Goal: Information Seeking & Learning: Find specific fact

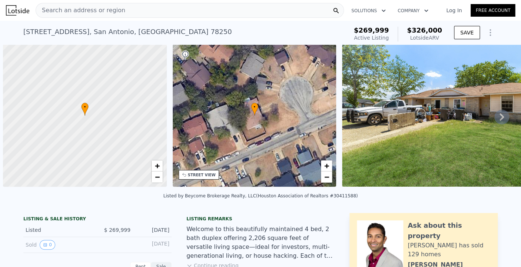
scroll to position [0, 3]
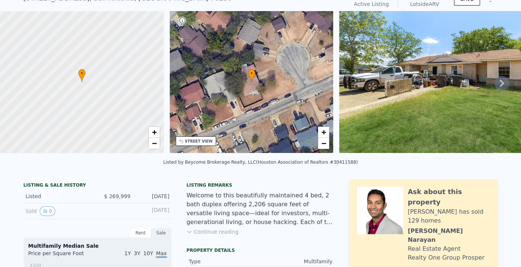
scroll to position [31, 0]
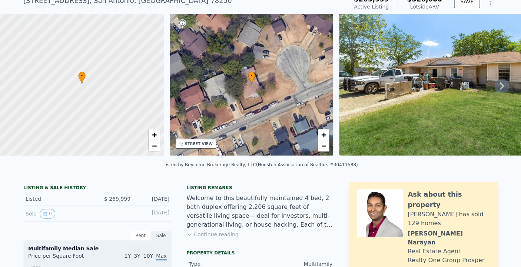
scroll to position [31, 0]
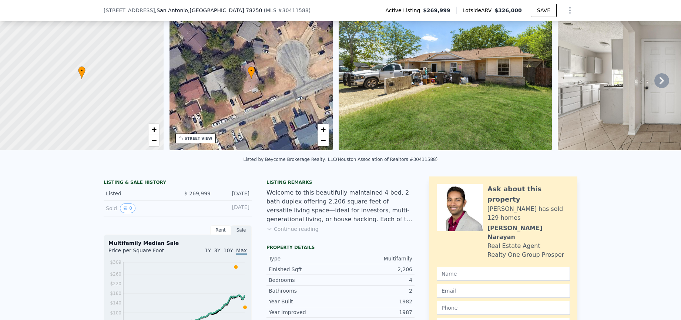
scroll to position [31, 0]
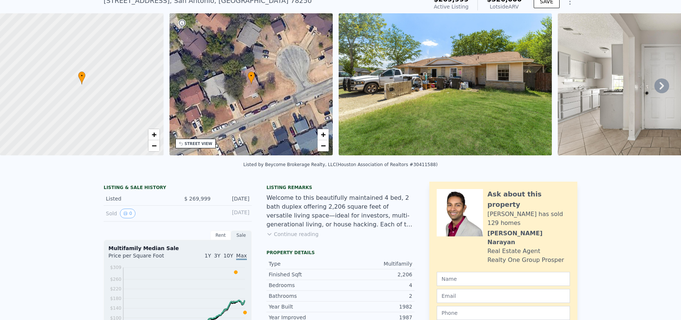
scroll to position [34, 0]
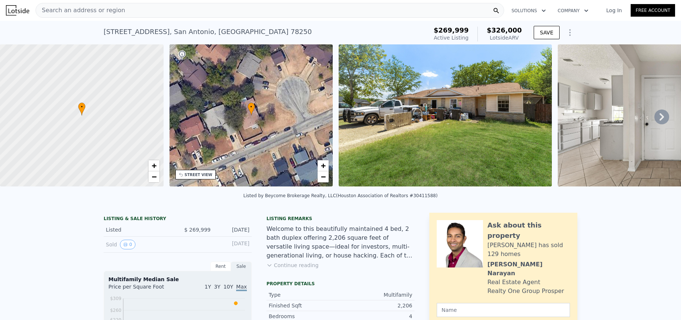
click at [88, 8] on span "Search an address or region" at bounding box center [80, 10] width 89 height 9
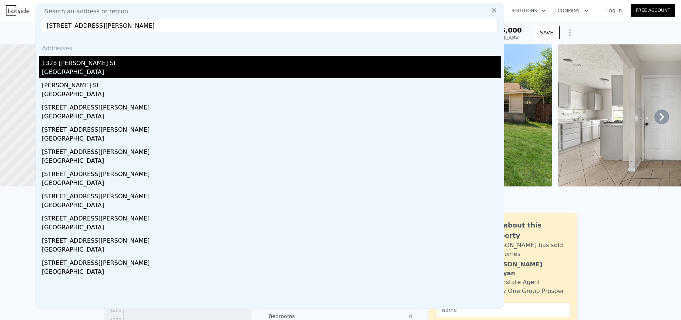
type input "[STREET_ADDRESS][PERSON_NAME]"
click at [72, 63] on div "1328 [PERSON_NAME] St" at bounding box center [271, 62] width 459 height 12
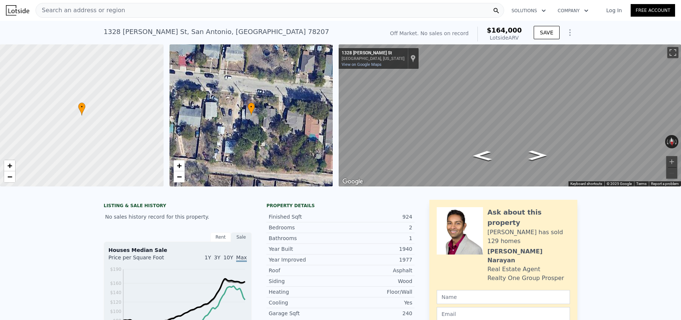
click at [118, 11] on div "Search an address or region" at bounding box center [270, 10] width 469 height 15
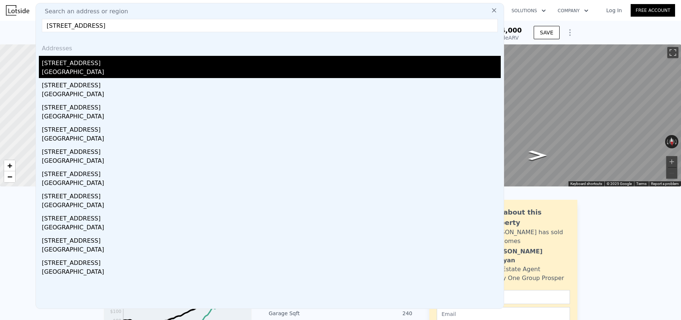
type input "[STREET_ADDRESS]"
click at [69, 63] on div "[STREET_ADDRESS]" at bounding box center [271, 62] width 459 height 12
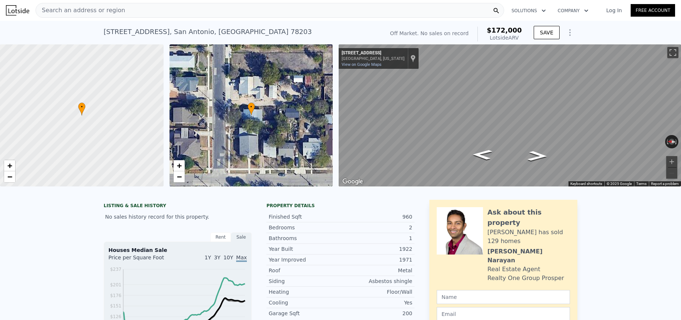
click at [100, 10] on span "Search an address or region" at bounding box center [80, 10] width 89 height 9
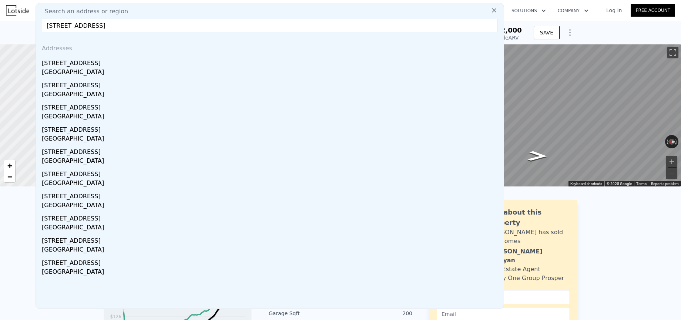
type input "[STREET_ADDRESS]"
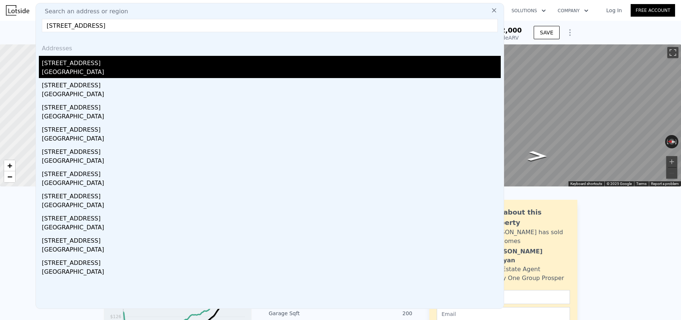
click at [70, 64] on div "[STREET_ADDRESS]" at bounding box center [271, 62] width 459 height 12
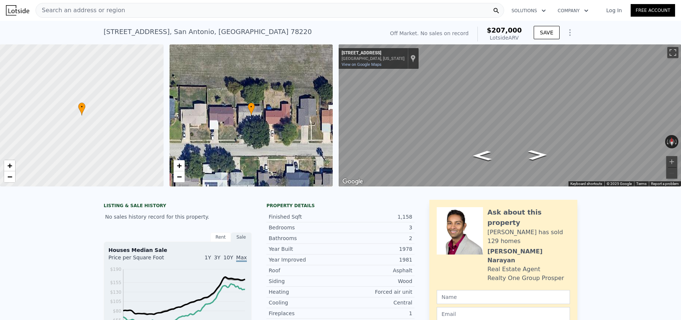
click at [100, 11] on span "Search an address or region" at bounding box center [80, 10] width 89 height 9
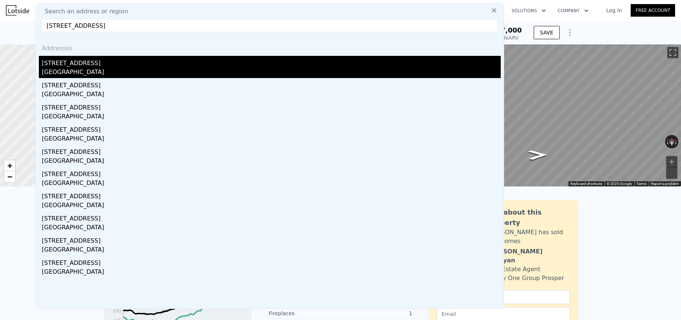
type input "[STREET_ADDRESS]"
click at [57, 60] on div "[STREET_ADDRESS]" at bounding box center [271, 62] width 459 height 12
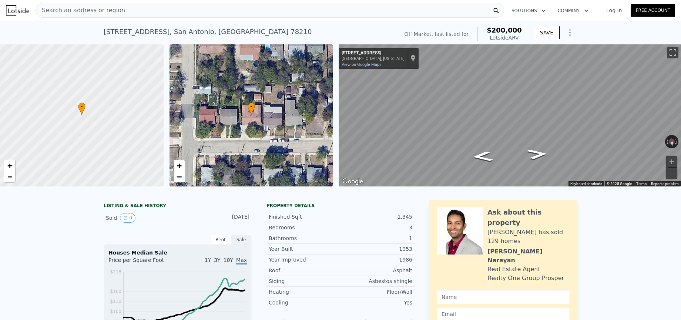
click at [77, 10] on span "Search an address or region" at bounding box center [80, 10] width 89 height 9
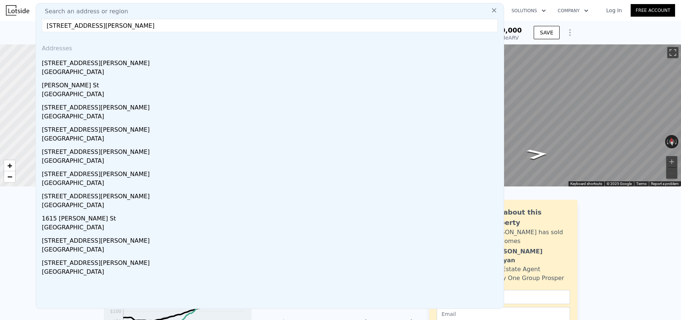
type input "[STREET_ADDRESS][PERSON_NAME]"
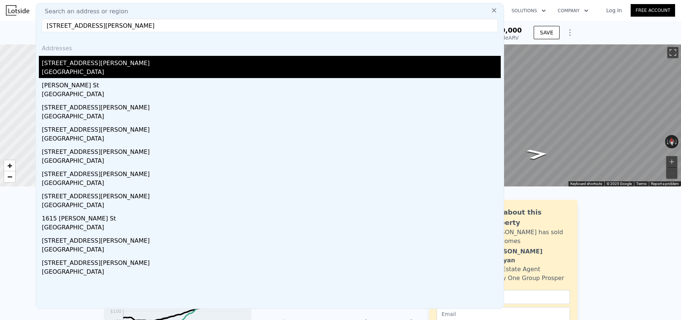
click at [70, 61] on div "[STREET_ADDRESS][PERSON_NAME]" at bounding box center [271, 62] width 459 height 12
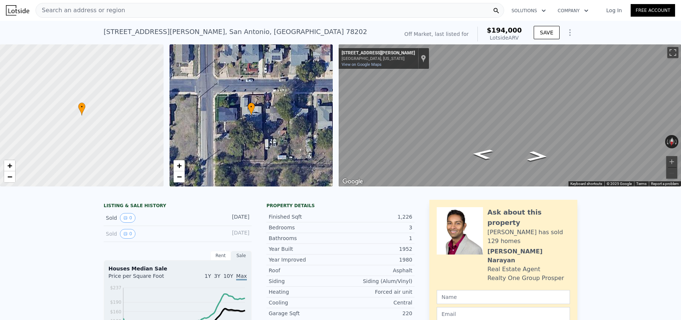
click at [72, 9] on span "Search an address or region" at bounding box center [80, 10] width 89 height 9
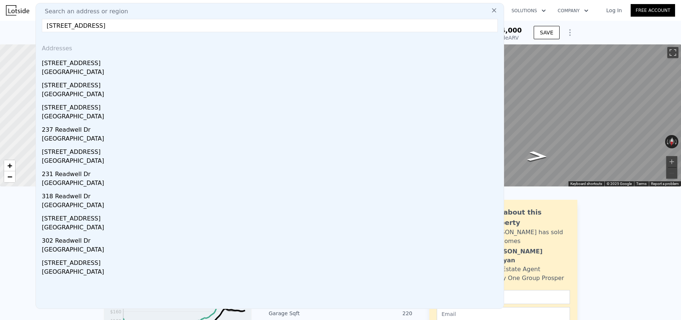
type input "[STREET_ADDRESS]"
click at [86, 62] on div "[STREET_ADDRESS]" at bounding box center [271, 62] width 459 height 12
